Goal: Transaction & Acquisition: Subscribe to service/newsletter

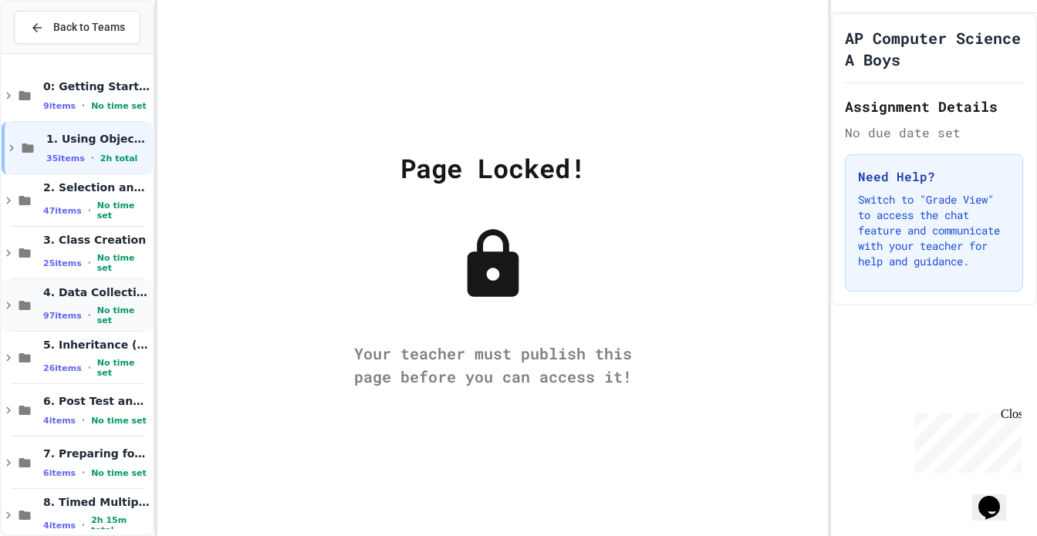
scroll to position [179, 0]
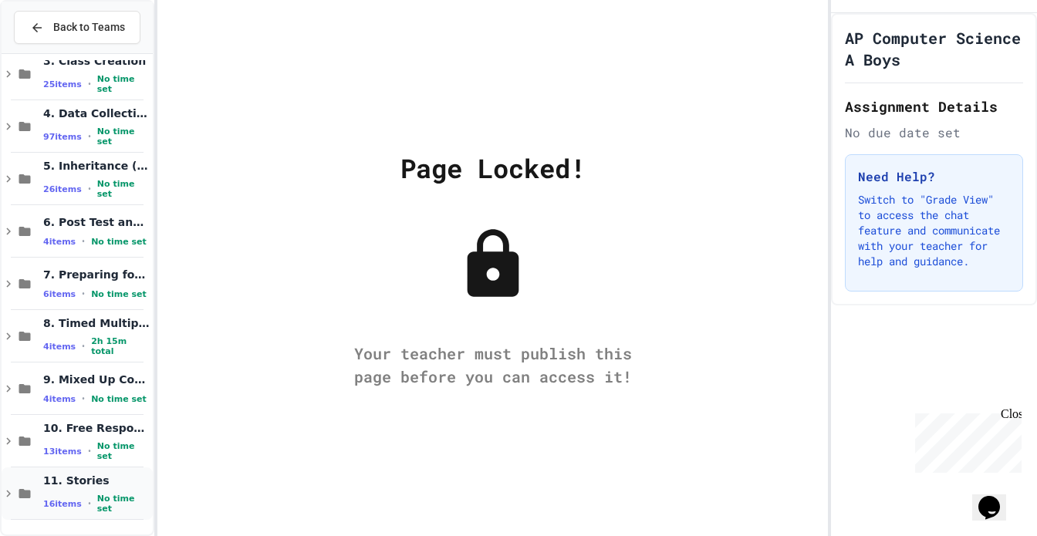
click at [71, 483] on span "11. Stories" at bounding box center [96, 481] width 106 height 14
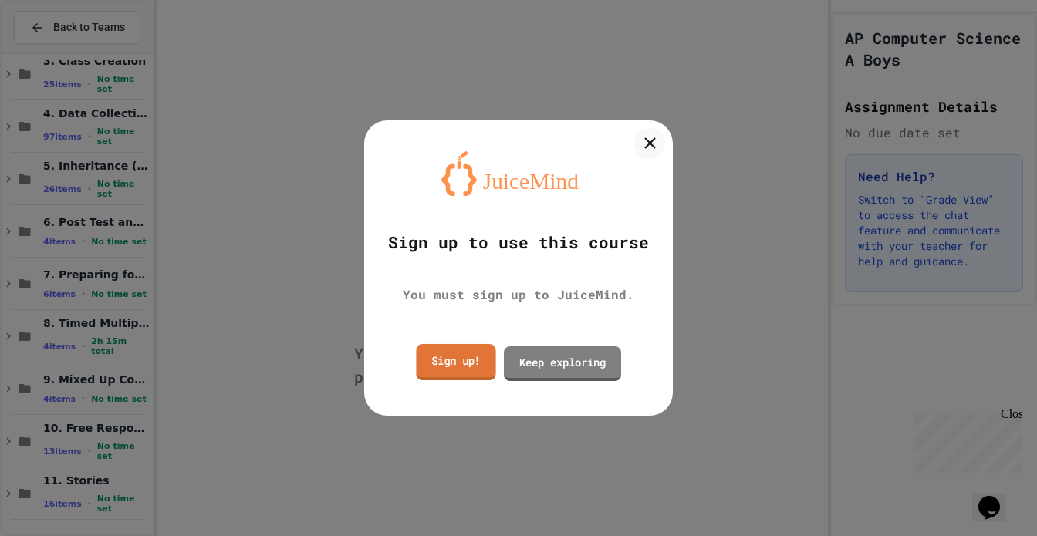
click at [475, 362] on link "Sign up!" at bounding box center [455, 362] width 79 height 36
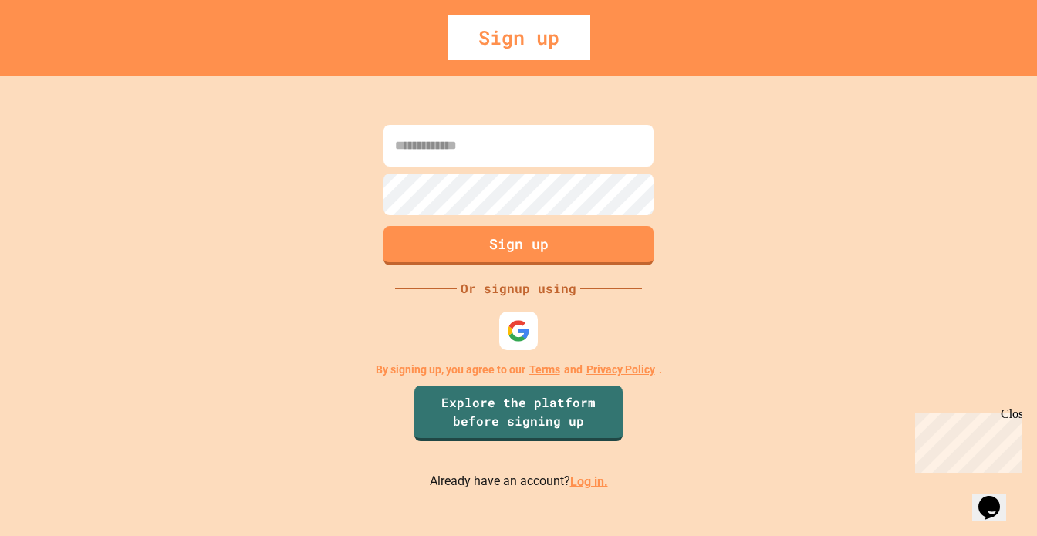
click at [461, 144] on input at bounding box center [518, 146] width 270 height 42
click at [480, 154] on input at bounding box center [518, 146] width 270 height 42
click at [491, 127] on input at bounding box center [518, 146] width 270 height 42
click at [520, 238] on button "Sign up" at bounding box center [518, 244] width 275 height 40
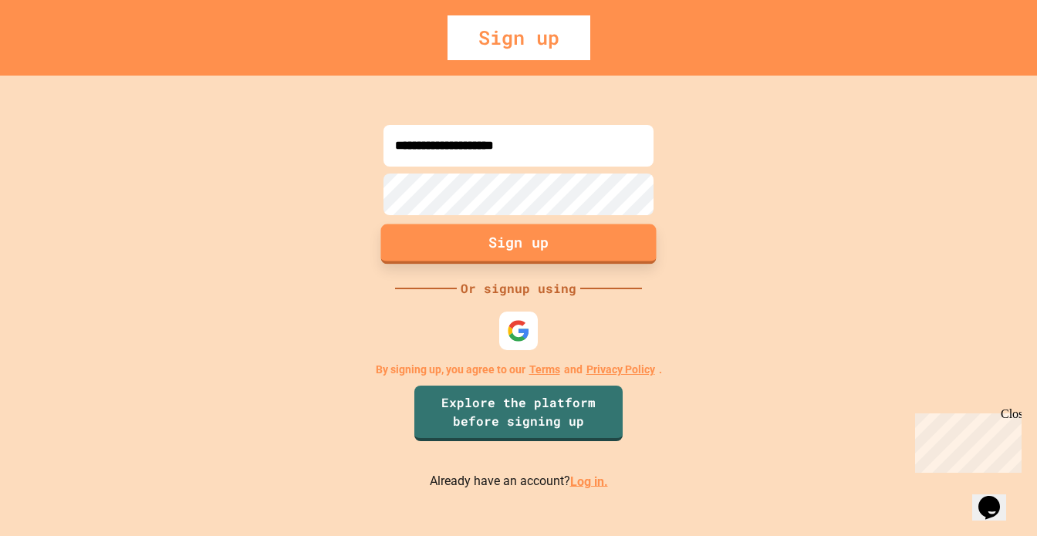
click at [494, 236] on button "Sign up" at bounding box center [518, 244] width 275 height 40
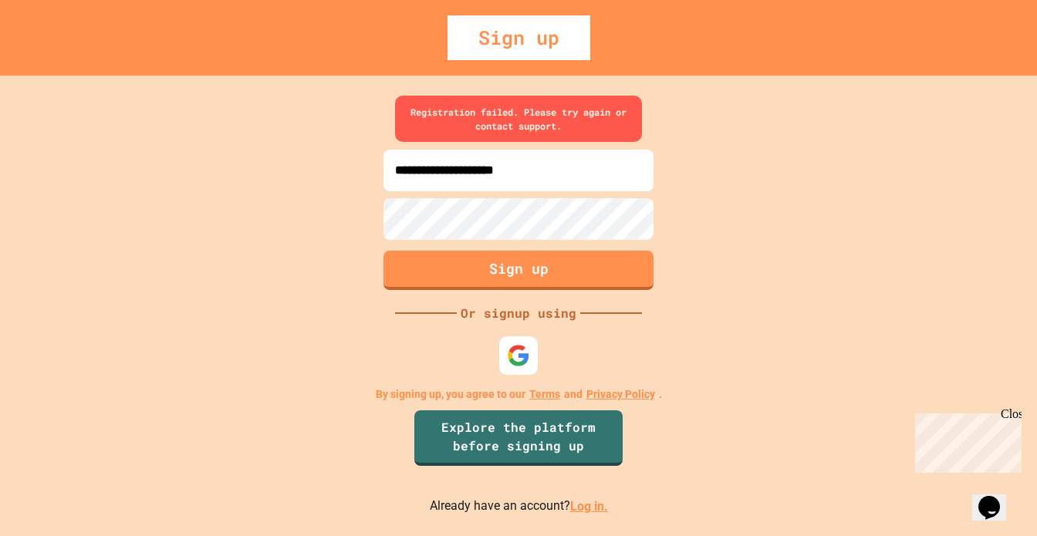
click at [519, 157] on input "**********" at bounding box center [518, 171] width 270 height 42
click at [586, 174] on input "**********" at bounding box center [518, 171] width 270 height 42
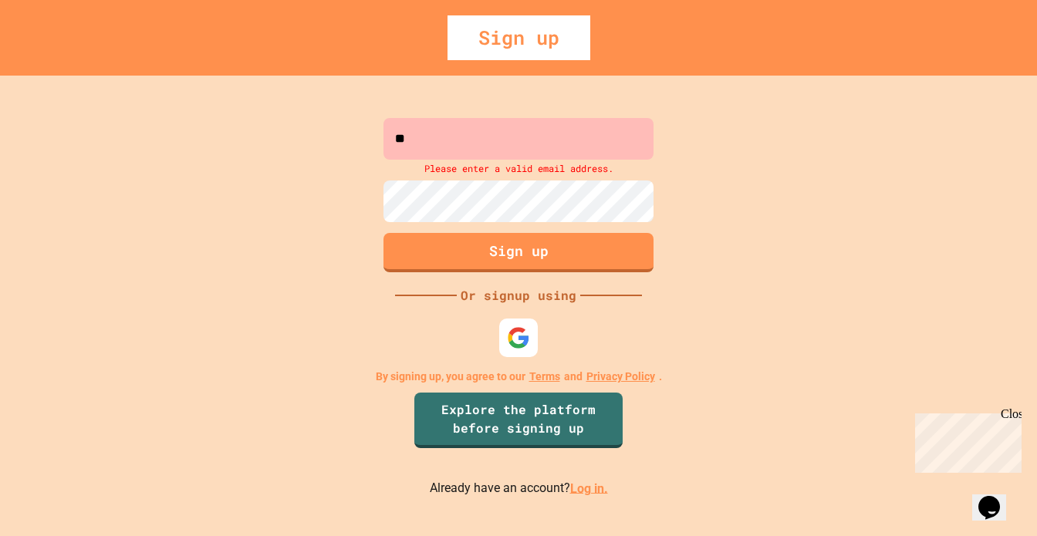
type input "**"
click at [481, 140] on input "**" at bounding box center [518, 139] width 270 height 42
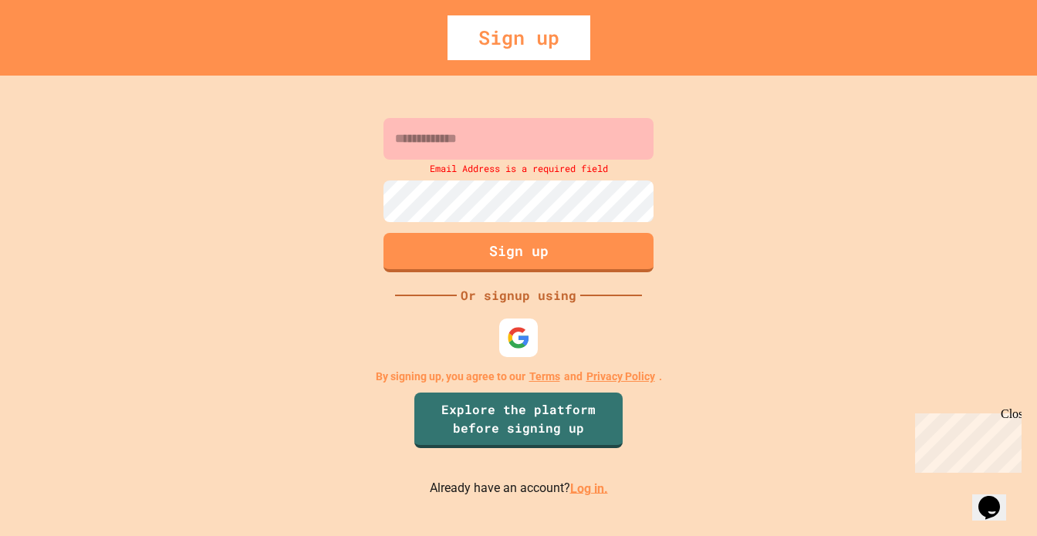
click at [481, 140] on input at bounding box center [518, 139] width 270 height 42
click at [478, 262] on button "Sign up" at bounding box center [518, 251] width 275 height 40
click at [474, 139] on input at bounding box center [518, 139] width 270 height 42
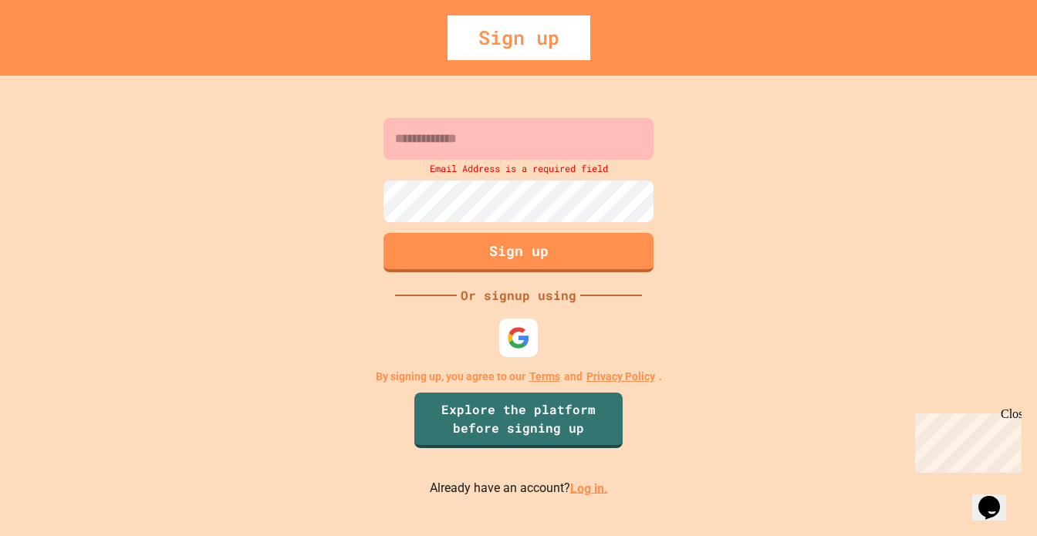
click at [474, 139] on input at bounding box center [518, 139] width 270 height 42
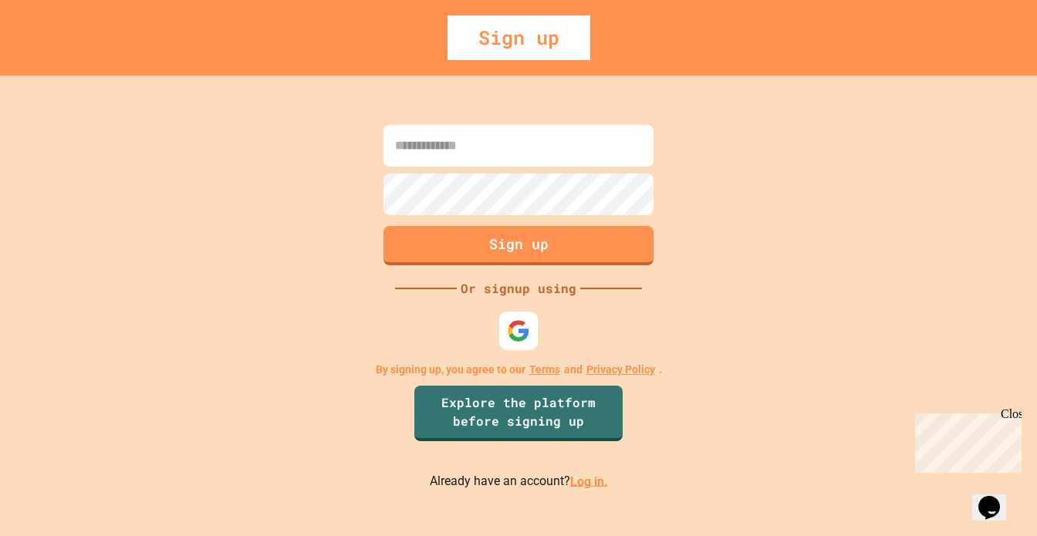
click at [431, 144] on input at bounding box center [518, 146] width 270 height 42
click at [396, 141] on input at bounding box center [518, 146] width 270 height 42
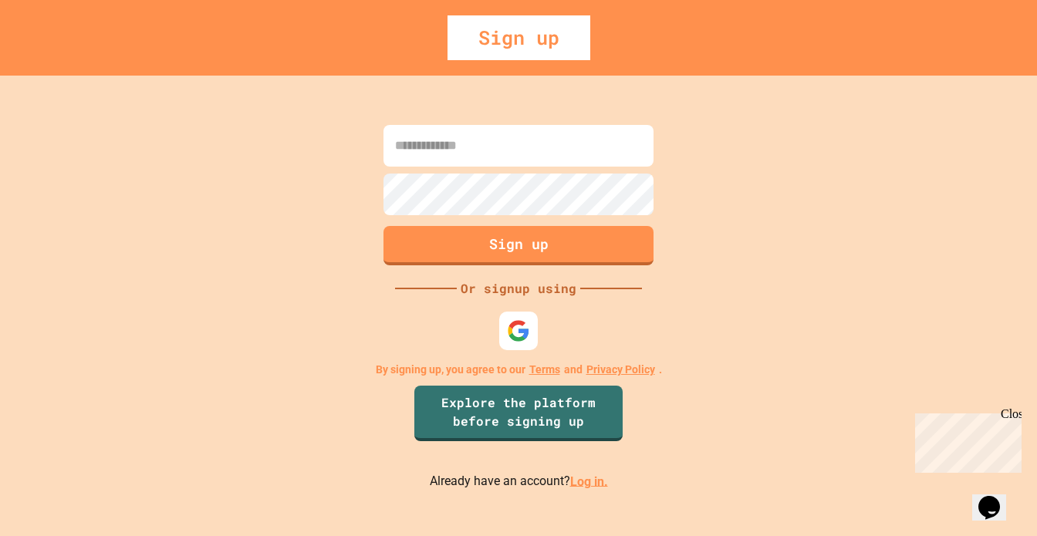
type input "**********"
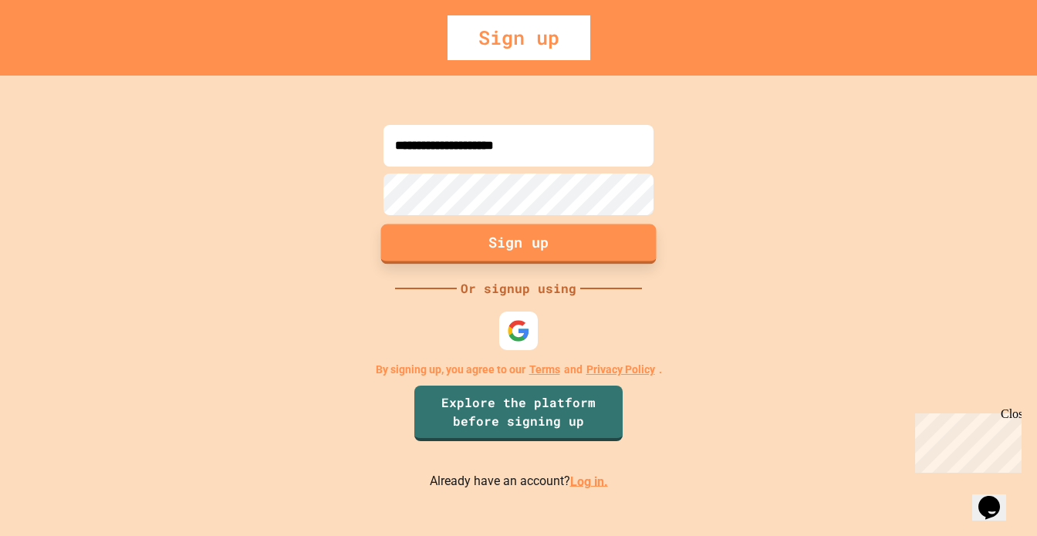
click at [452, 235] on button "Sign up" at bounding box center [518, 244] width 275 height 40
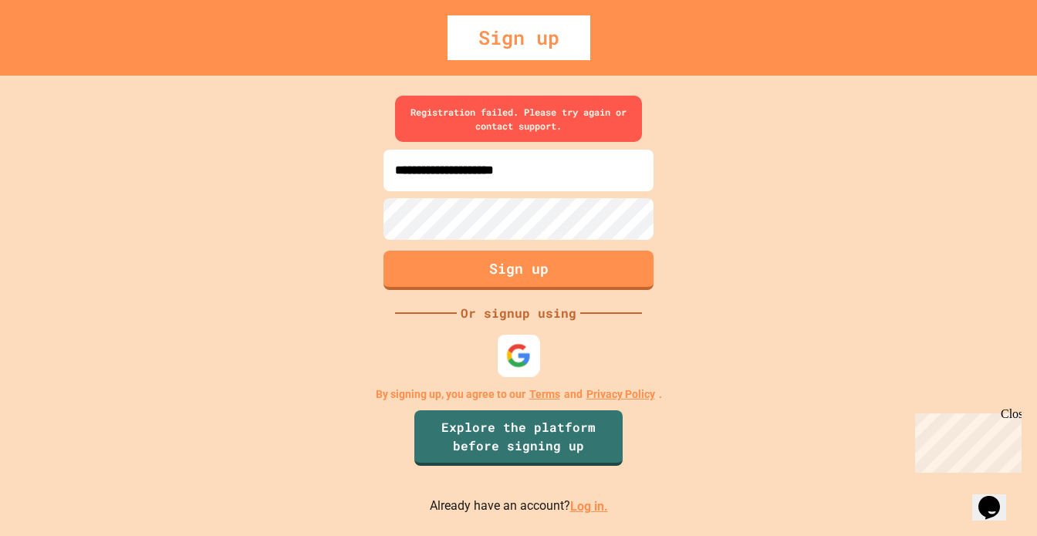
click at [515, 355] on img at bounding box center [518, 355] width 25 height 25
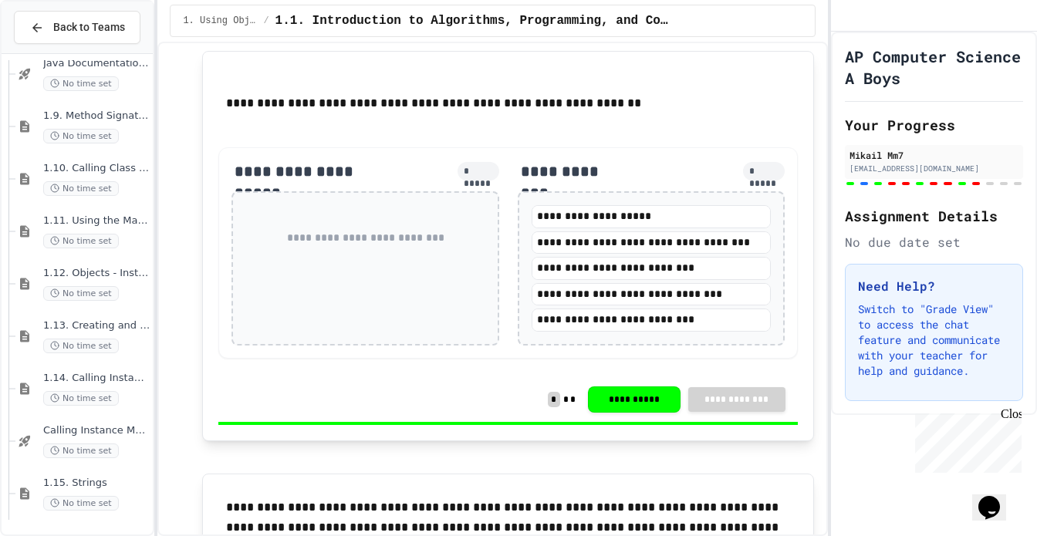
scroll to position [1958, 0]
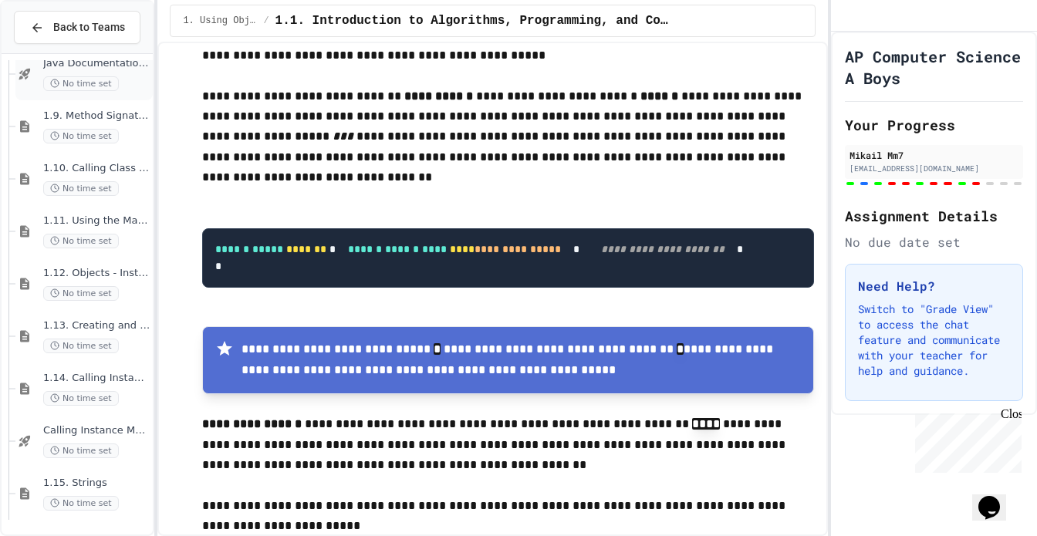
click at [73, 73] on div "Java Documentation with Comments - Topic 1.8 No time set" at bounding box center [96, 74] width 106 height 34
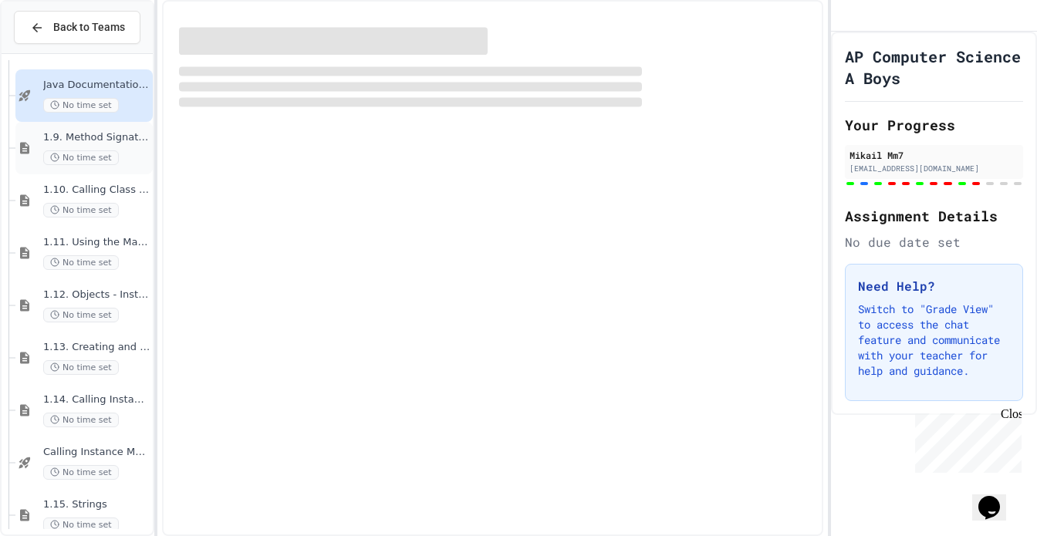
click at [80, 160] on span "No time set" at bounding box center [81, 157] width 76 height 15
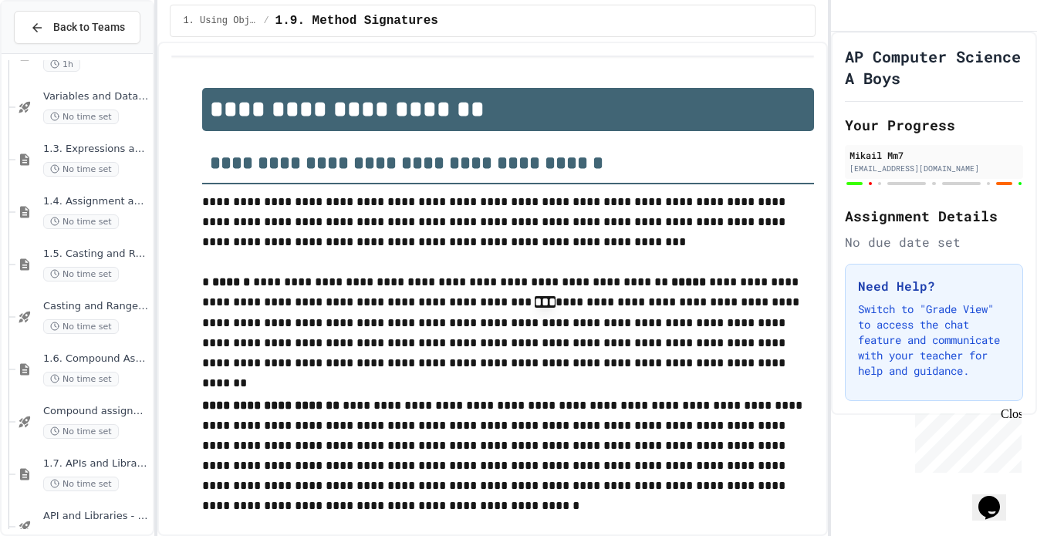
scroll to position [313, 0]
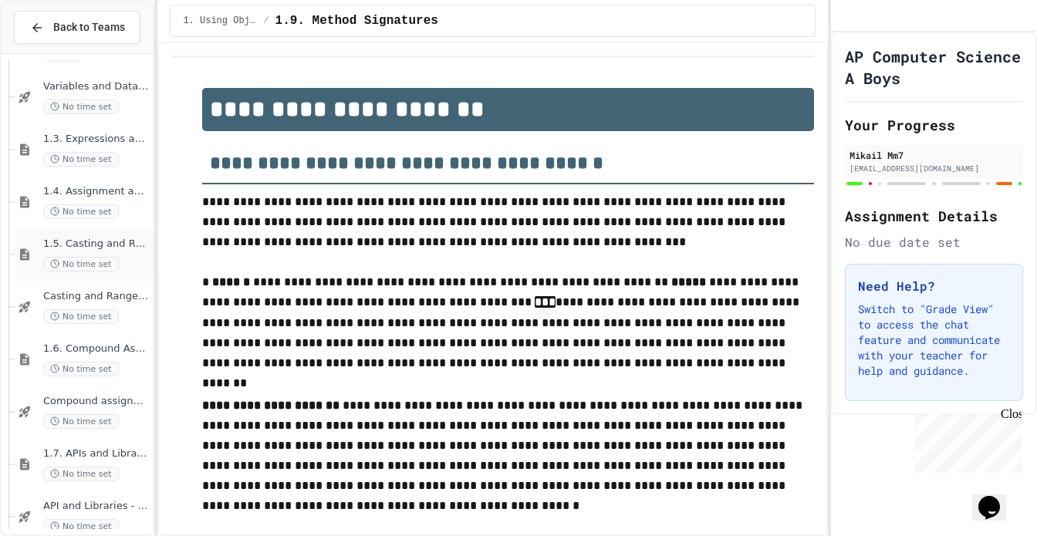
click at [59, 242] on span "1.5. Casting and Ranges of Values" at bounding box center [96, 244] width 106 height 13
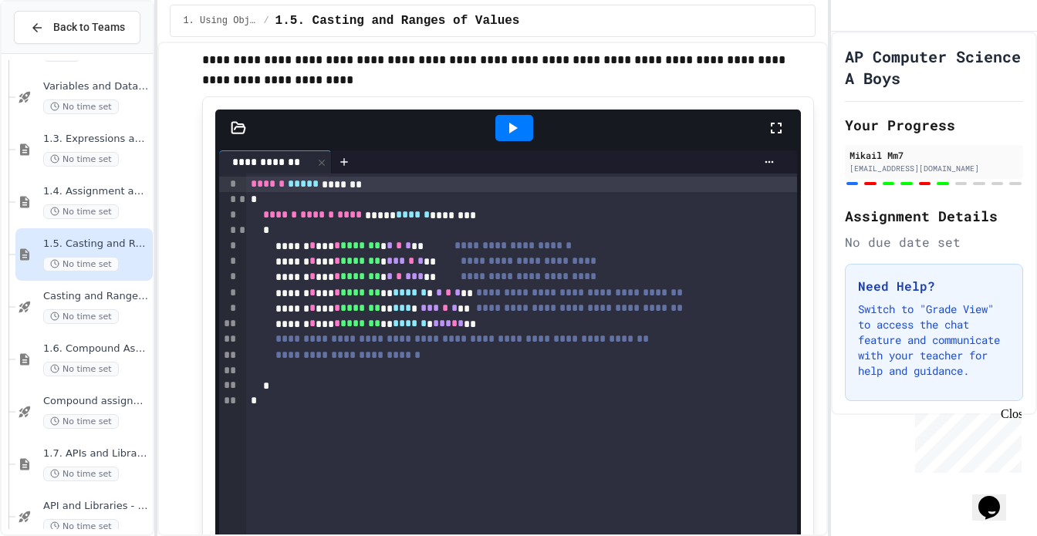
scroll to position [830, 0]
